Goal: Use online tool/utility: Utilize a website feature to perform a specific function

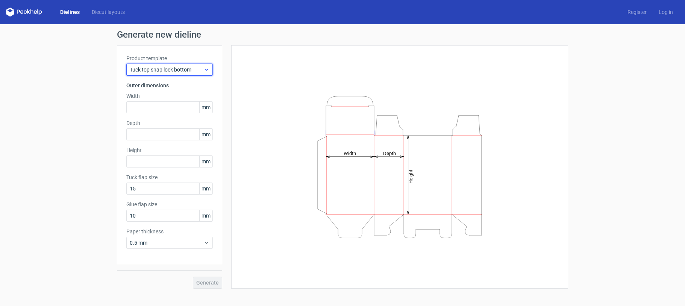
click at [160, 68] on span "Tuck top snap lock bottom" at bounding box center [167, 70] width 74 height 8
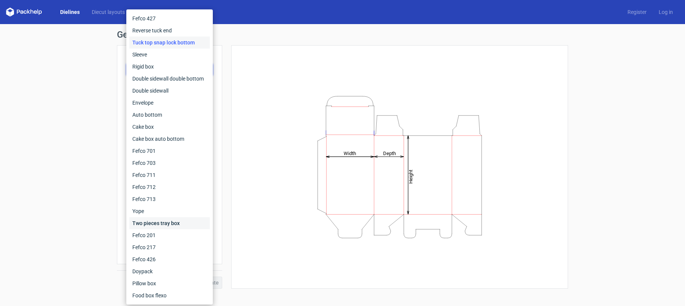
click at [170, 223] on div "Two pieces tray box" at bounding box center [169, 223] width 80 height 12
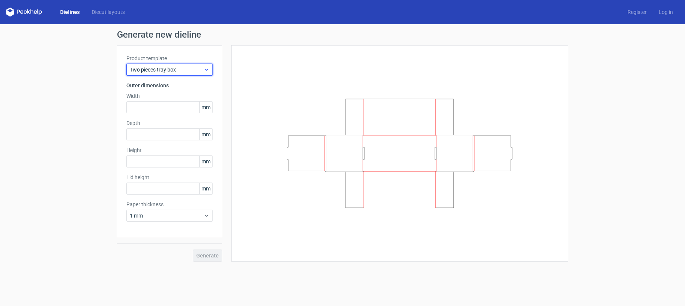
click at [186, 64] on div "Two pieces tray box" at bounding box center [169, 70] width 86 height 12
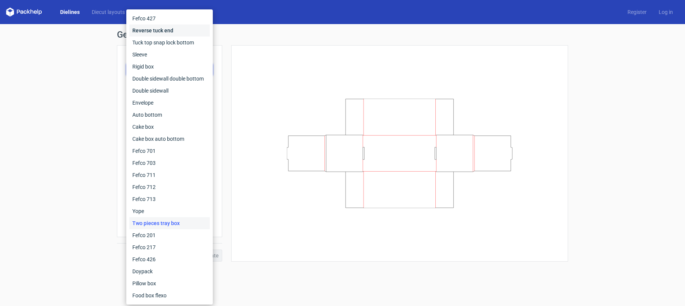
click at [176, 34] on div "Reverse tuck end" at bounding box center [169, 30] width 80 height 12
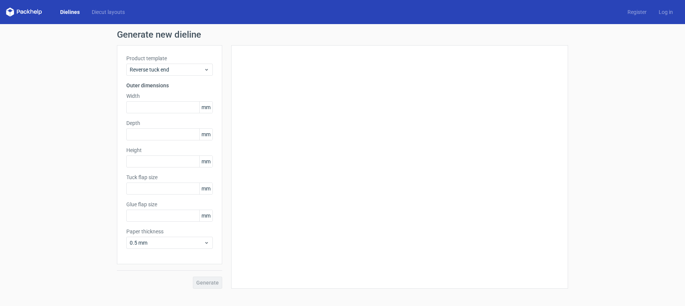
type input "15"
type input "10"
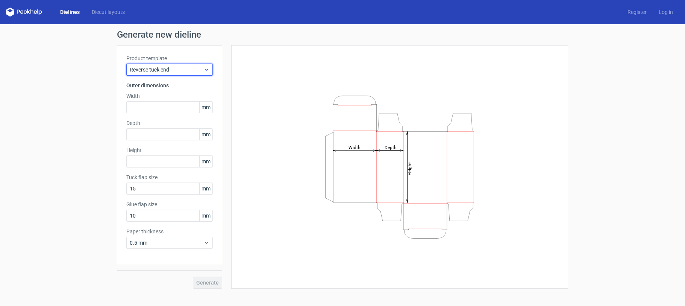
click at [188, 68] on span "Reverse tuck end" at bounding box center [167, 70] width 74 height 8
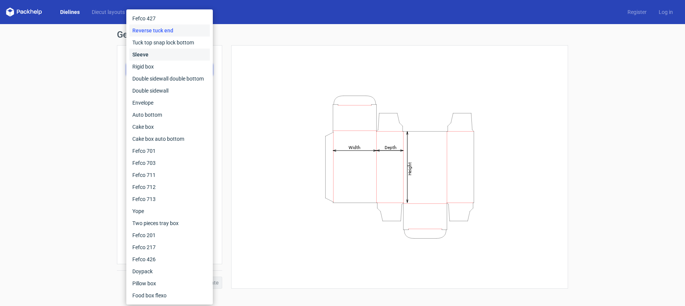
click at [181, 53] on div "Sleeve" at bounding box center [169, 54] width 80 height 12
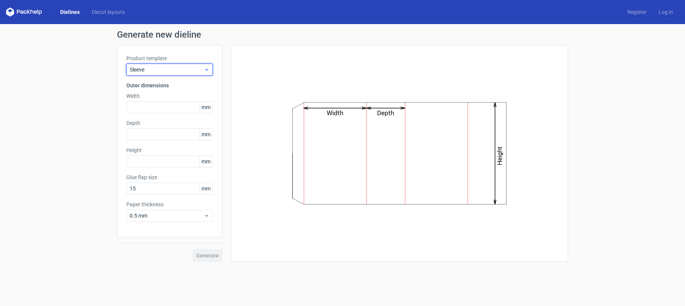
click at [186, 75] on div "Sleeve" at bounding box center [169, 70] width 86 height 12
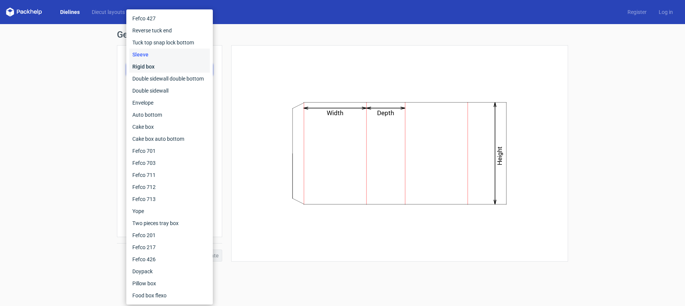
click at [185, 70] on div "Rigid box" at bounding box center [169, 67] width 80 height 12
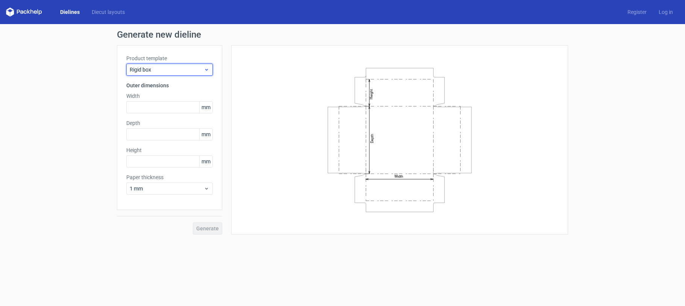
click at [185, 71] on span "Rigid box" at bounding box center [167, 70] width 74 height 8
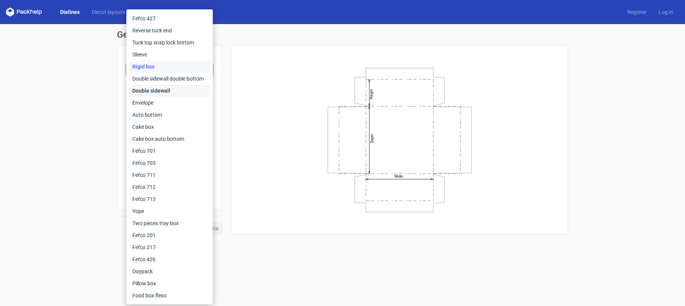
click at [184, 88] on div "Double sidewall" at bounding box center [169, 91] width 80 height 12
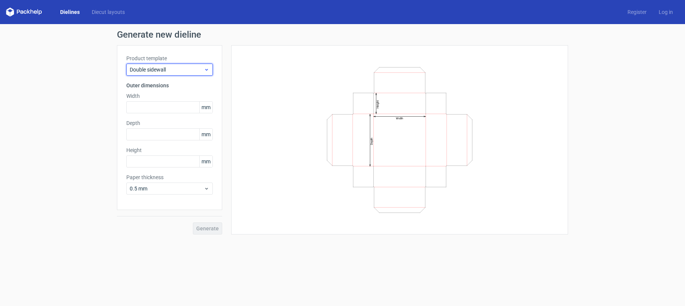
click at [188, 67] on span "Double sidewall" at bounding box center [167, 70] width 74 height 8
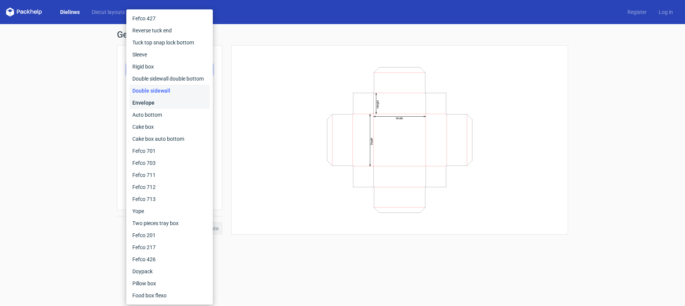
click at [183, 97] on div "Envelope" at bounding box center [169, 103] width 80 height 12
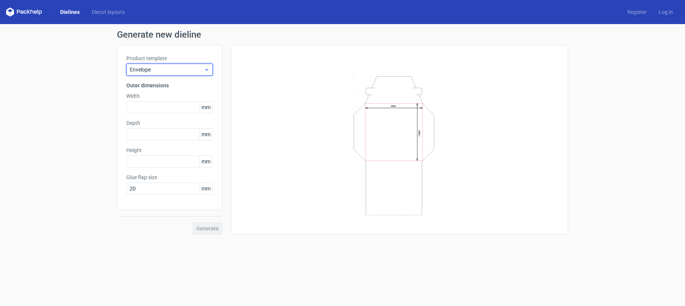
click at [180, 70] on span "Envelope" at bounding box center [167, 70] width 74 height 8
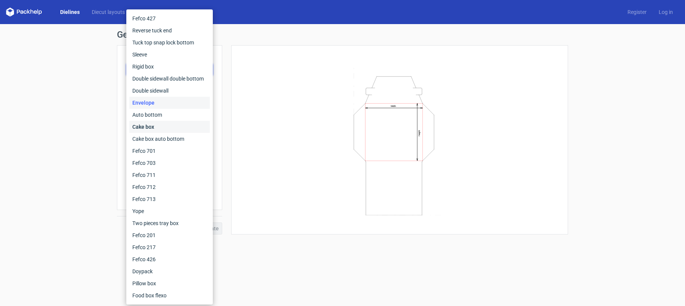
click at [169, 121] on div "Cake box" at bounding box center [169, 127] width 80 height 12
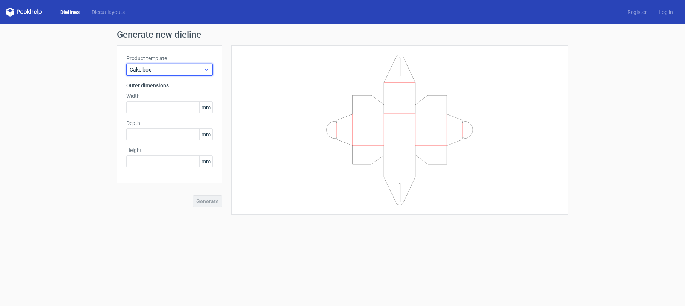
click at [172, 67] on span "Cake box" at bounding box center [167, 70] width 74 height 8
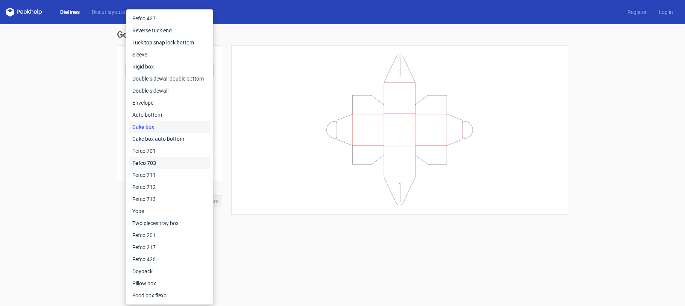
click at [155, 167] on div "Fefco 703" at bounding box center [169, 163] width 80 height 12
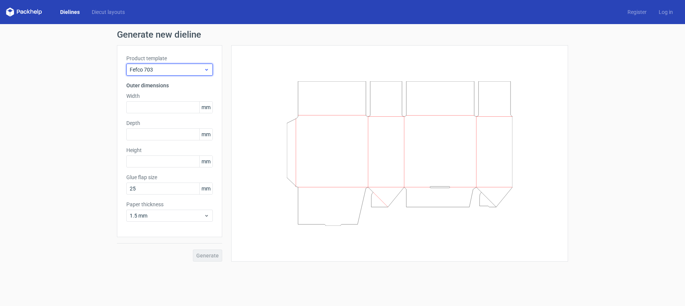
click at [169, 67] on span "Fefco 703" at bounding box center [167, 70] width 74 height 8
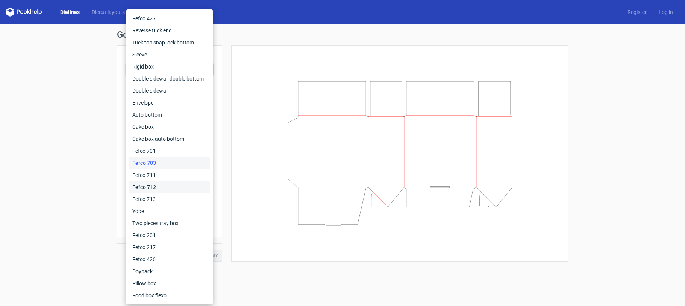
click at [152, 191] on div "Fefco 712" at bounding box center [169, 187] width 80 height 12
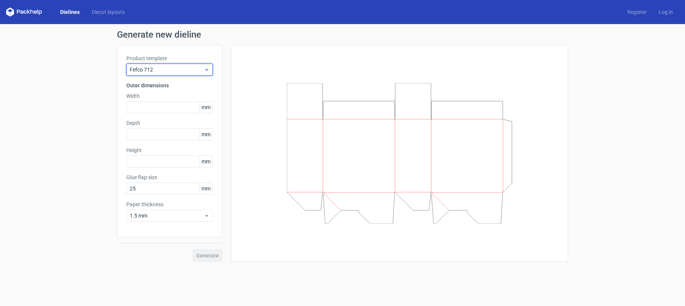
click at [167, 69] on span "Fefco 712" at bounding box center [167, 70] width 74 height 8
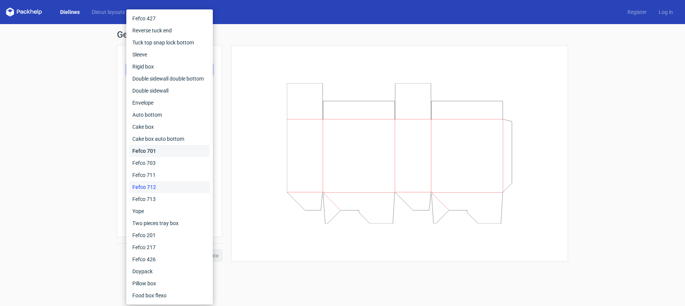
click at [153, 150] on div "Fefco 701" at bounding box center [169, 151] width 80 height 12
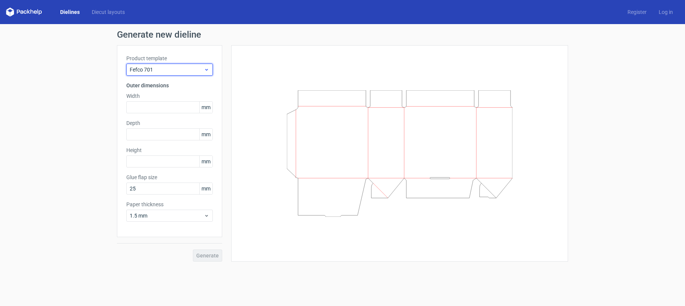
click at [170, 73] on span "Fefco 701" at bounding box center [167, 70] width 74 height 8
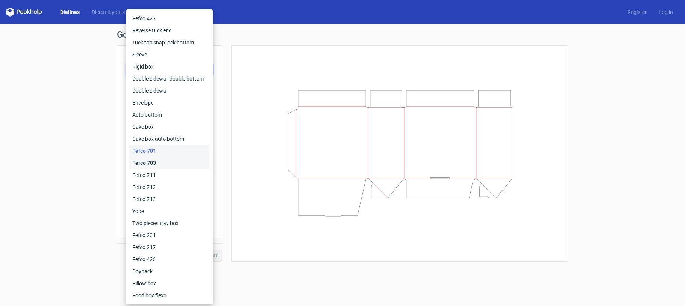
click at [158, 161] on div "Fefco 703" at bounding box center [169, 163] width 80 height 12
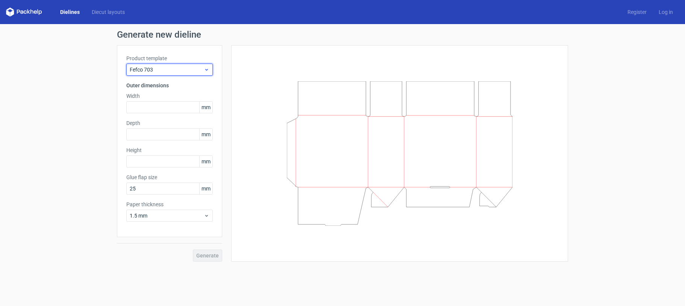
click at [177, 67] on span "Fefco 703" at bounding box center [167, 70] width 74 height 8
click at [177, 67] on span "Fefco 711" at bounding box center [167, 70] width 74 height 8
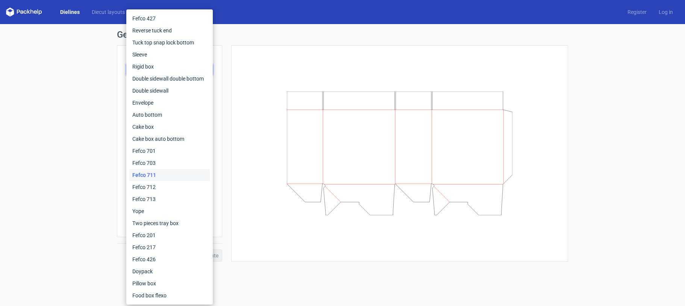
drag, startPoint x: 151, startPoint y: 174, endPoint x: 170, endPoint y: 118, distance: 58.8
click at [151, 174] on div "Fefco 711" at bounding box center [169, 175] width 80 height 12
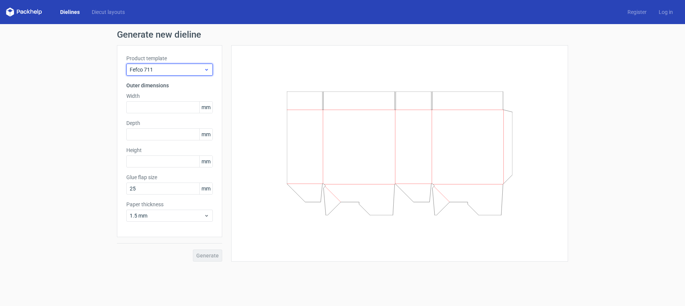
click at [178, 73] on span "Fefco 711" at bounding box center [167, 70] width 74 height 8
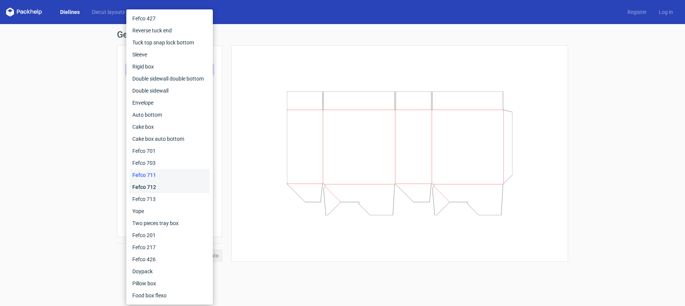
click at [158, 184] on div "Fefco 712" at bounding box center [169, 187] width 80 height 12
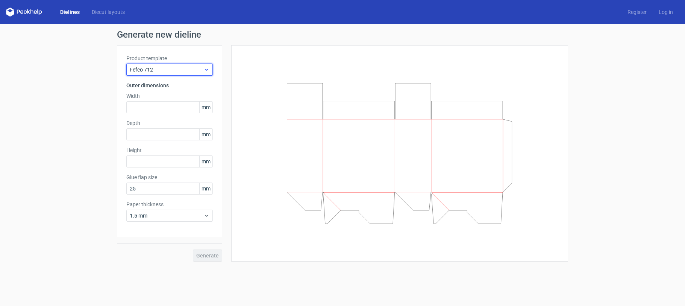
click at [175, 73] on div "Fefco 712" at bounding box center [169, 70] width 86 height 12
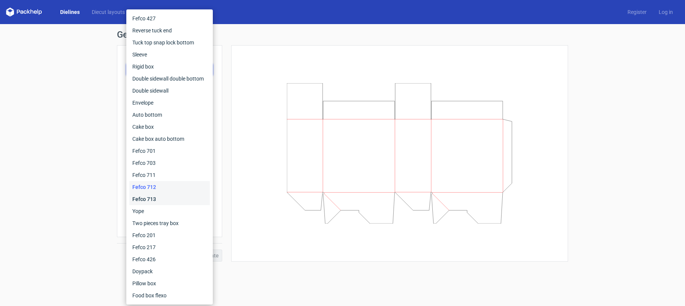
click at [163, 198] on div "Fefco 713" at bounding box center [169, 199] width 80 height 12
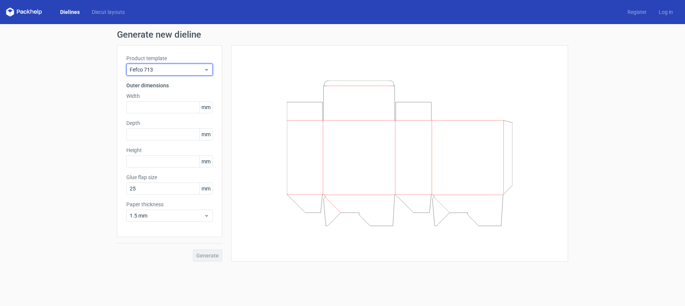
click at [186, 68] on span "Fefco 713" at bounding box center [167, 70] width 74 height 8
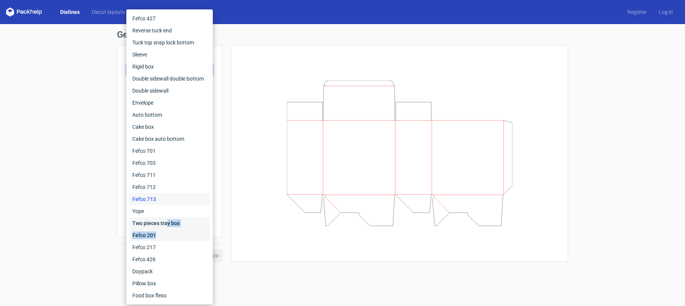
drag, startPoint x: 167, startPoint y: 224, endPoint x: 168, endPoint y: 238, distance: 14.0
click at [168, 238] on div "Fefco 427 Reverse tuck end Tuck top snap lock bottom Sleeve Rigid box Double si…" at bounding box center [169, 156] width 80 height 289
click at [168, 236] on div "Fefco 201" at bounding box center [169, 235] width 80 height 12
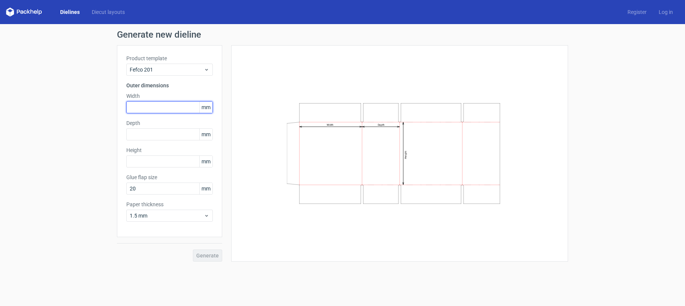
click at [166, 109] on input "text" at bounding box center [169, 107] width 86 height 12
type input "28"
click at [363, 117] on icon "Width Depth Height" at bounding box center [400, 153] width 226 height 113
drag, startPoint x: 396, startPoint y: 192, endPoint x: 397, endPoint y: 208, distance: 15.1
click at [397, 207] on icon "Width Depth Height" at bounding box center [400, 153] width 226 height 113
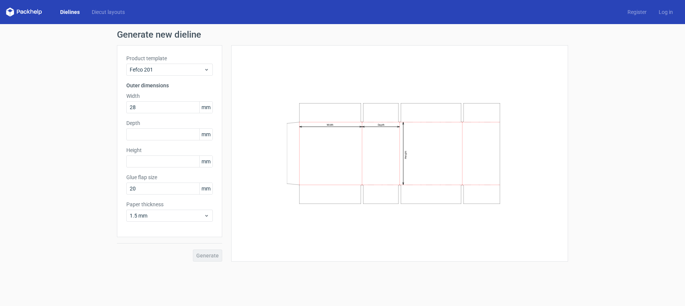
drag, startPoint x: 397, startPoint y: 195, endPoint x: 392, endPoint y: 153, distance: 41.6
click at [396, 190] on icon "Width Depth Height" at bounding box center [400, 153] width 226 height 113
click at [165, 134] on input "text" at bounding box center [169, 134] width 86 height 12
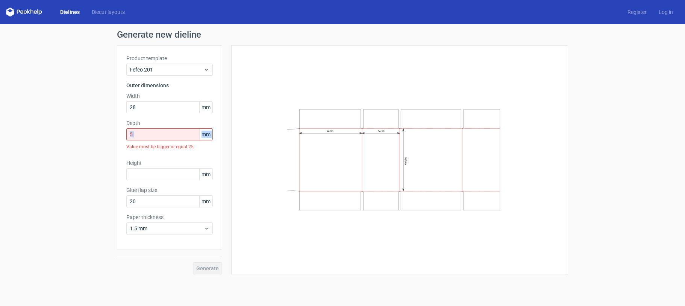
drag, startPoint x: 160, startPoint y: 140, endPoint x: 117, endPoint y: 136, distance: 43.1
click at [117, 136] on div "Product template Fefco 201 Outer dimensions Width 28 mm Depth 5 mm Value must b…" at bounding box center [169, 147] width 105 height 204
click at [140, 133] on input "5" at bounding box center [169, 134] width 86 height 12
click at [155, 139] on input "5" at bounding box center [169, 134] width 86 height 12
drag, startPoint x: 153, startPoint y: 136, endPoint x: 103, endPoint y: 132, distance: 50.6
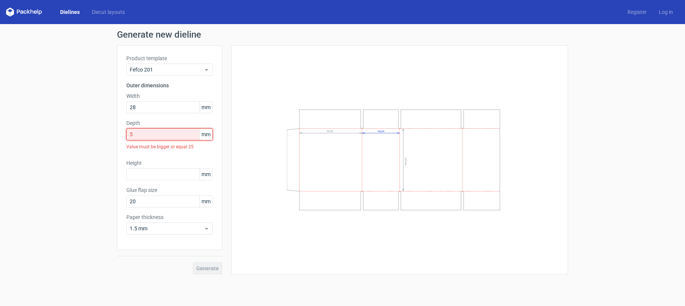
click at [103, 132] on div "Generate new dieline Product template Fefco 201 Outer dimensions Width 28 mm De…" at bounding box center [342, 152] width 685 height 256
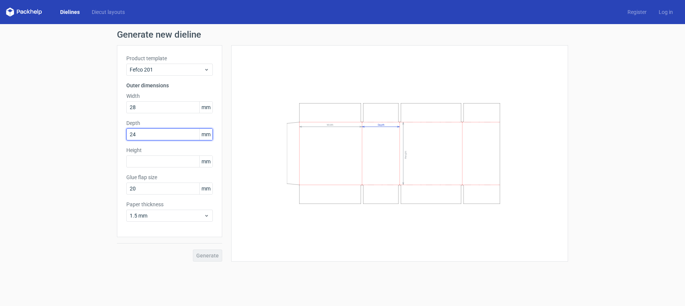
type input "24"
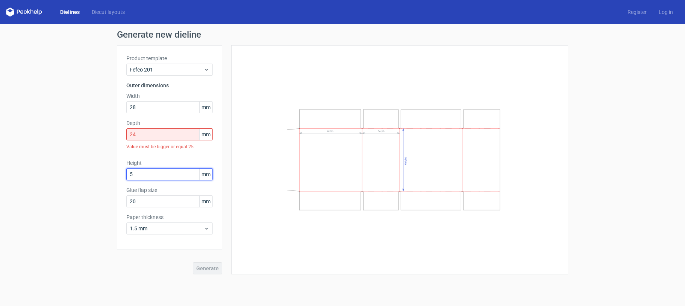
type input "5"
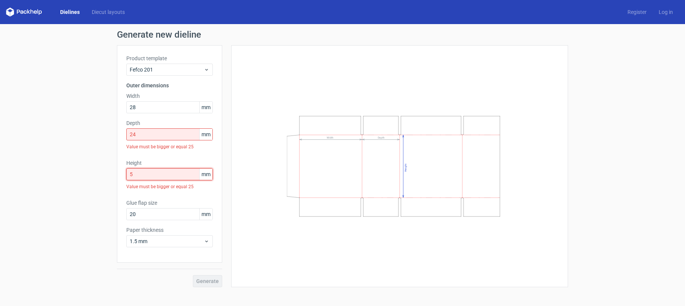
drag, startPoint x: 147, startPoint y: 176, endPoint x: 121, endPoint y: 173, distance: 25.8
click at [121, 173] on div "Product template Fefco 201 Outer dimensions Width 28 mm Depth 24 mm Value must …" at bounding box center [169, 153] width 105 height 217
click at [248, 116] on div "Width Depth Height" at bounding box center [400, 166] width 318 height 223
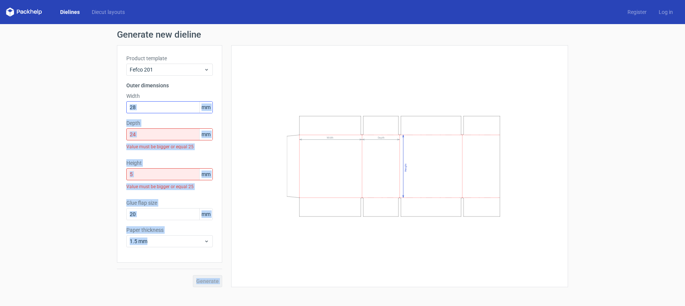
drag, startPoint x: 245, startPoint y: 137, endPoint x: 189, endPoint y: 111, distance: 61.9
click at [189, 111] on div "Product template Fefco 201 Outer dimensions Width 28 mm Depth 24 mm Value must …" at bounding box center [342, 166] width 451 height 242
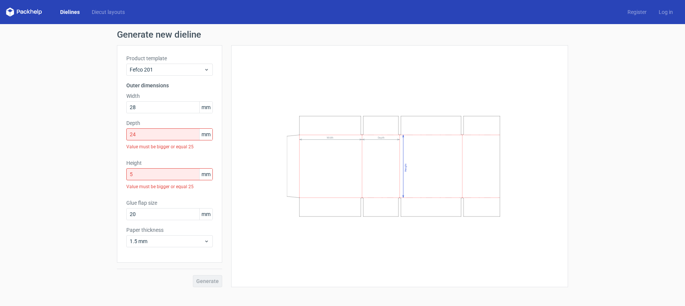
click at [274, 126] on div "Width Depth Height" at bounding box center [400, 166] width 318 height 223
click at [271, 159] on div "Width Depth Height" at bounding box center [400, 166] width 318 height 223
drag, startPoint x: 170, startPoint y: 137, endPoint x: 112, endPoint y: 125, distance: 58.7
click at [112, 127] on div "Generate new dieline Product template Fefco 201 Outer dimensions Width 28 mm De…" at bounding box center [342, 158] width 685 height 269
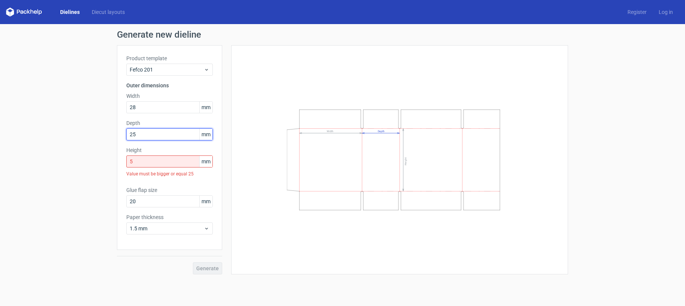
type input "25"
click at [66, 200] on div "Generate new dieline Product template Fefco 201 Outer dimensions Width 28 mm De…" at bounding box center [342, 152] width 685 height 256
drag, startPoint x: 141, startPoint y: 163, endPoint x: 104, endPoint y: 162, distance: 37.2
click at [104, 162] on div "Generate new dieline Product template Fefco 201 Outer dimensions Width 28 mm De…" at bounding box center [342, 152] width 685 height 256
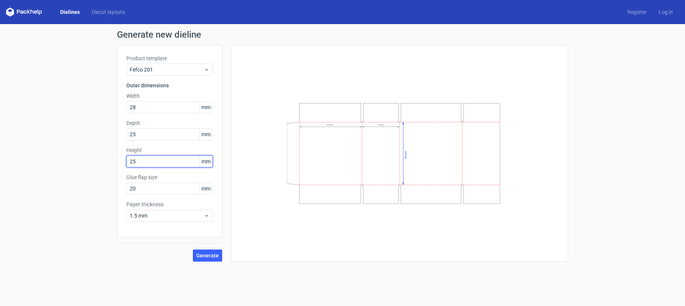
type input "25"
click at [91, 182] on div "Generate new dieline Product template Fefco 201 Outer dimensions Width 28 mm De…" at bounding box center [342, 145] width 685 height 243
drag, startPoint x: 82, startPoint y: 197, endPoint x: 139, endPoint y: 186, distance: 57.8
click at [83, 197] on div "Generate new dieline Product template Fefco 201 Outer dimensions Width 28 mm De…" at bounding box center [342, 145] width 685 height 243
drag, startPoint x: 142, startPoint y: 189, endPoint x: 123, endPoint y: 180, distance: 21.4
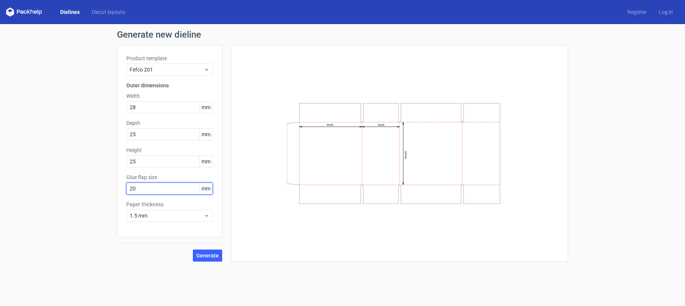
click at [115, 187] on div "Generate new dieline Product template Fefco 201 Outer dimensions Width 28 mm De…" at bounding box center [342, 145] width 685 height 243
drag, startPoint x: 165, startPoint y: 105, endPoint x: 106, endPoint y: 90, distance: 61.3
click at [109, 99] on div "Generate new dieline Product template Fefco 201 Outer dimensions Width 28 mm De…" at bounding box center [342, 145] width 685 height 243
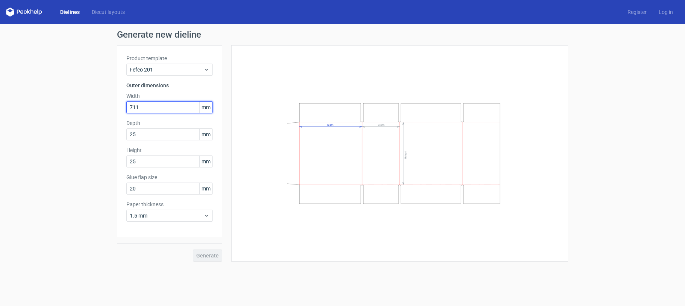
type input "711"
